Goal: Task Accomplishment & Management: Use online tool/utility

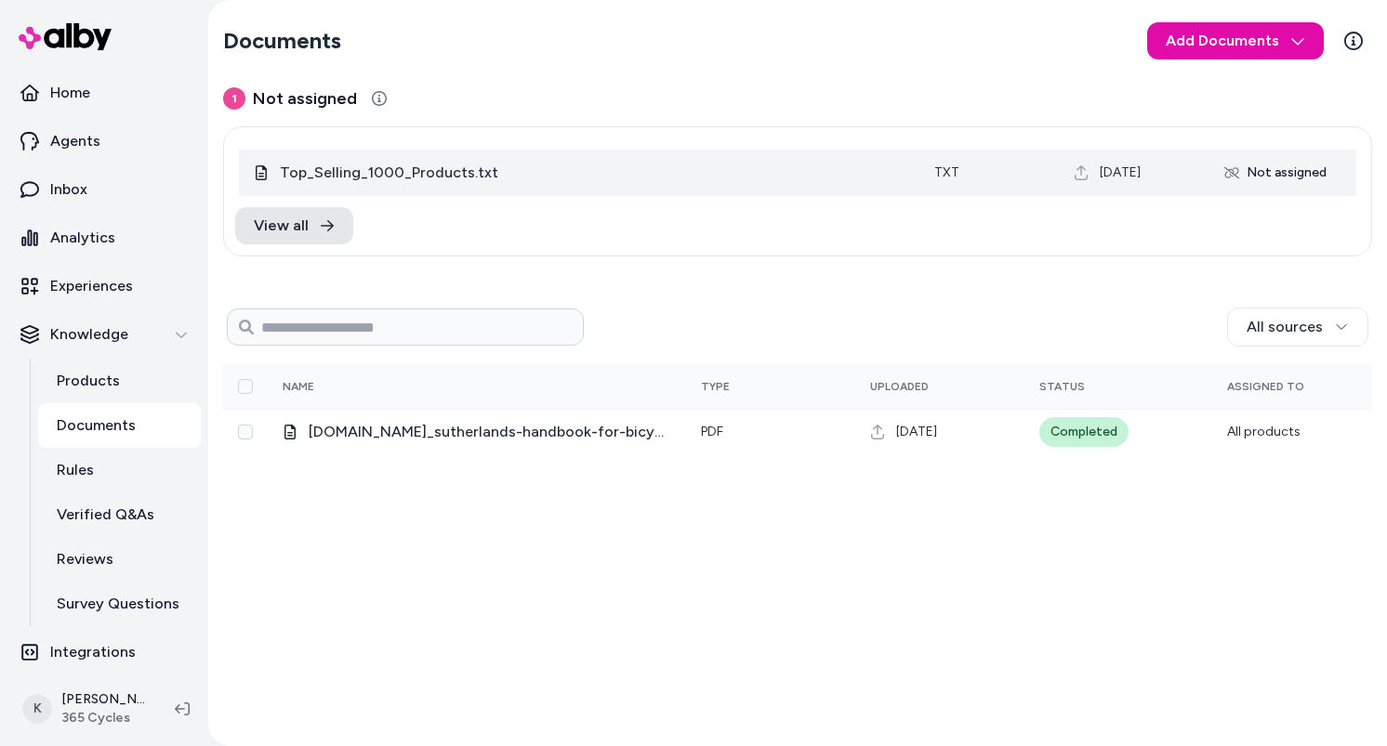
click at [434, 171] on span "Top_Selling_1000_Products.txt" at bounding box center [592, 173] width 625 height 22
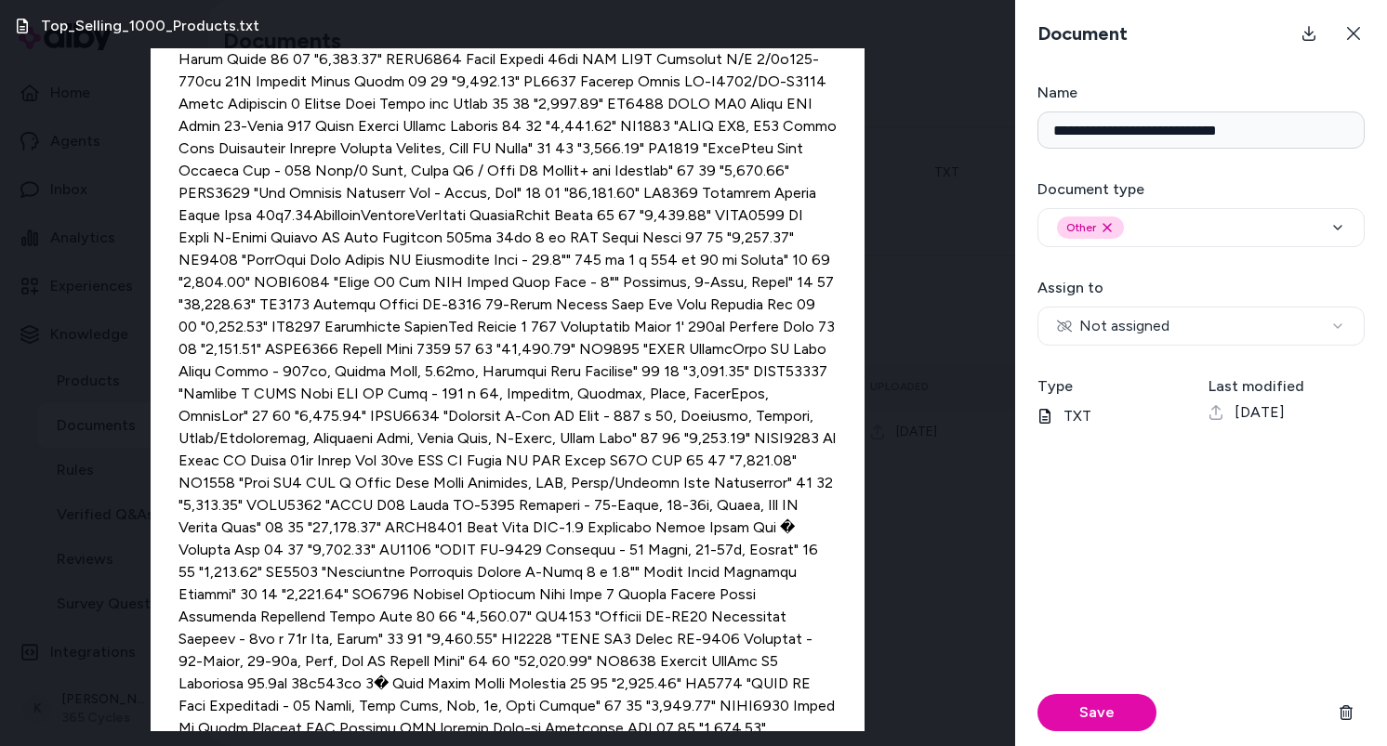
scroll to position [12954, 0]
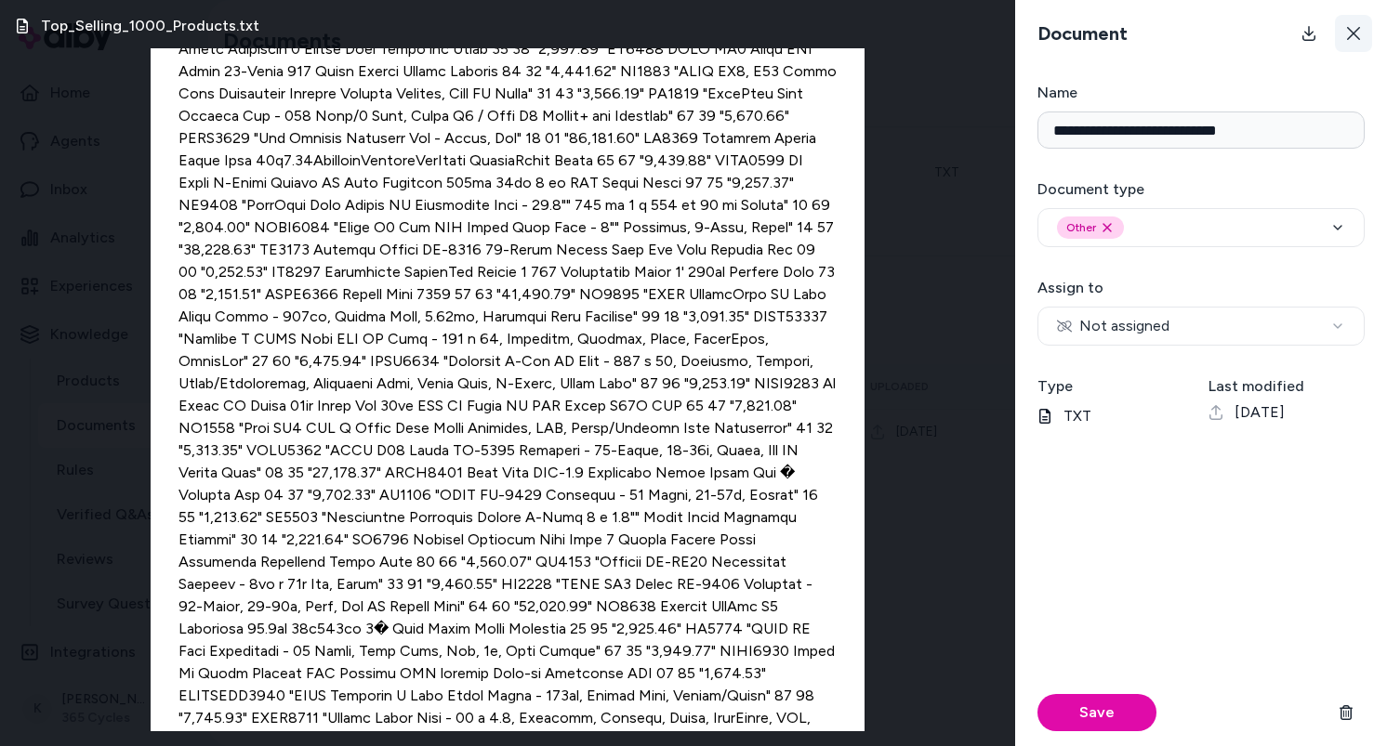
click at [1359, 36] on icon at bounding box center [1353, 33] width 15 height 15
